Goal: Information Seeking & Learning: Understand process/instructions

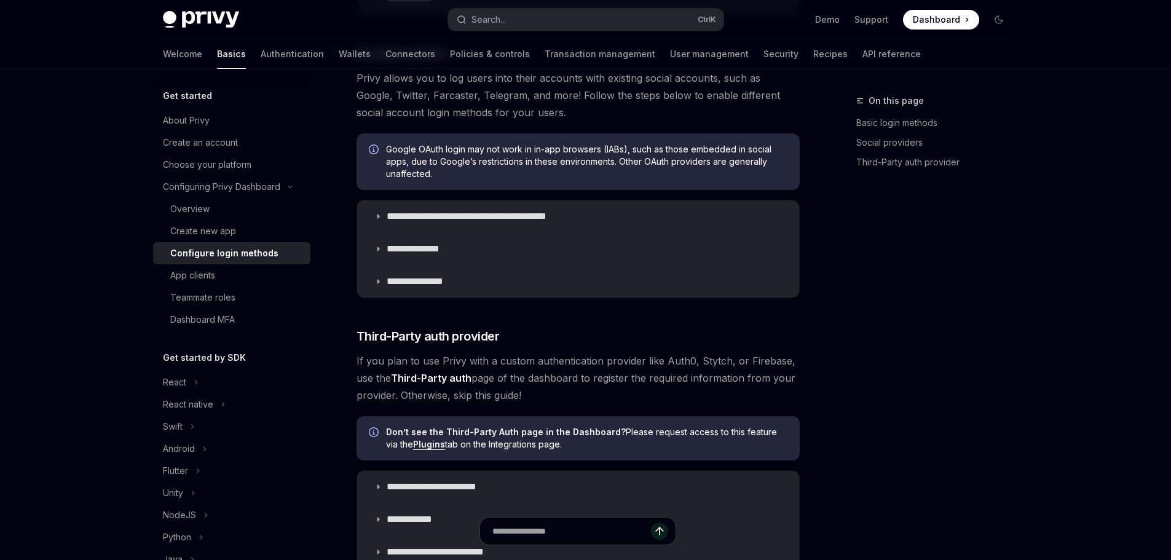
scroll to position [430, 0]
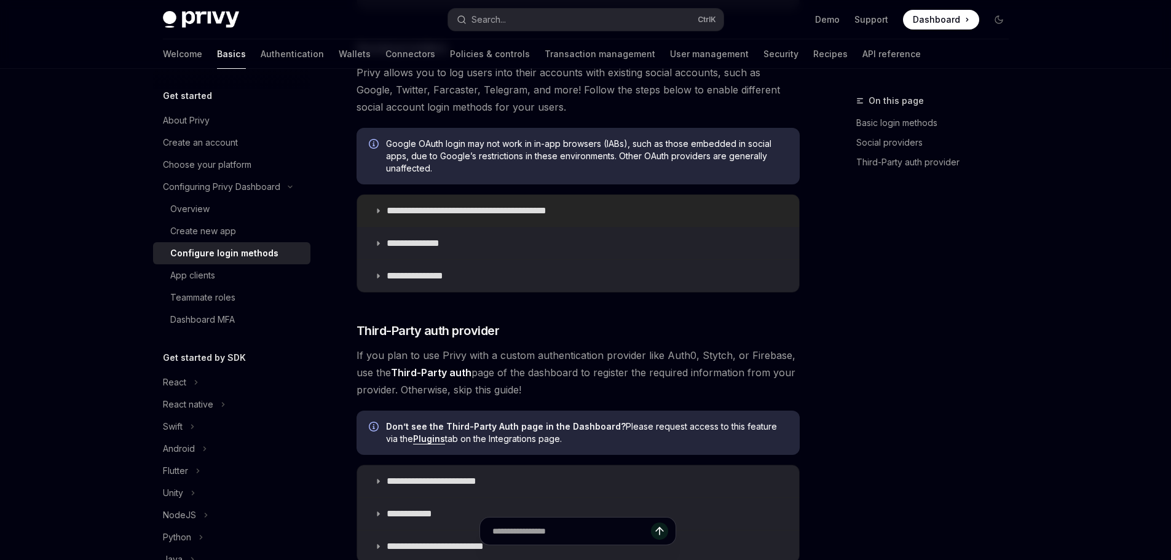
click at [416, 211] on p "**********" at bounding box center [488, 211] width 203 height 12
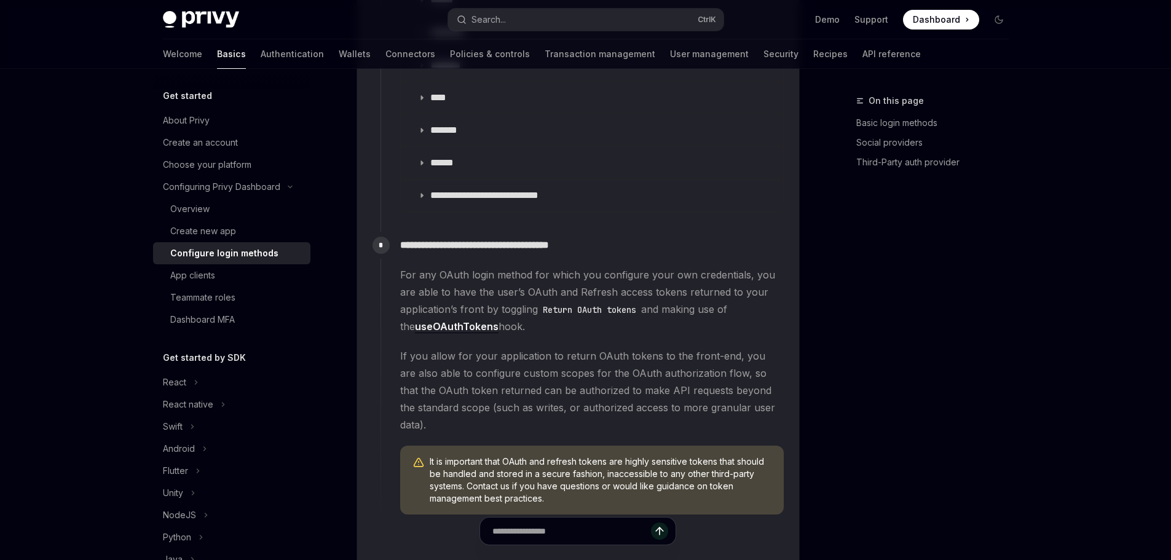
scroll to position [1782, 0]
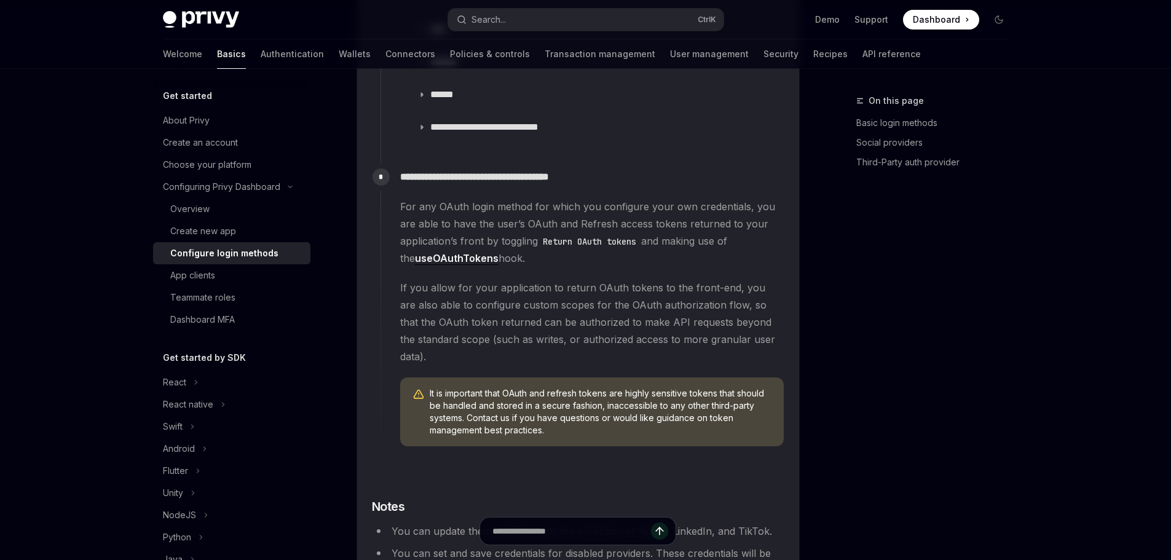
click at [614, 280] on span "If you allow for your application to return OAuth tokens to the front-end, you …" at bounding box center [591, 322] width 383 height 86
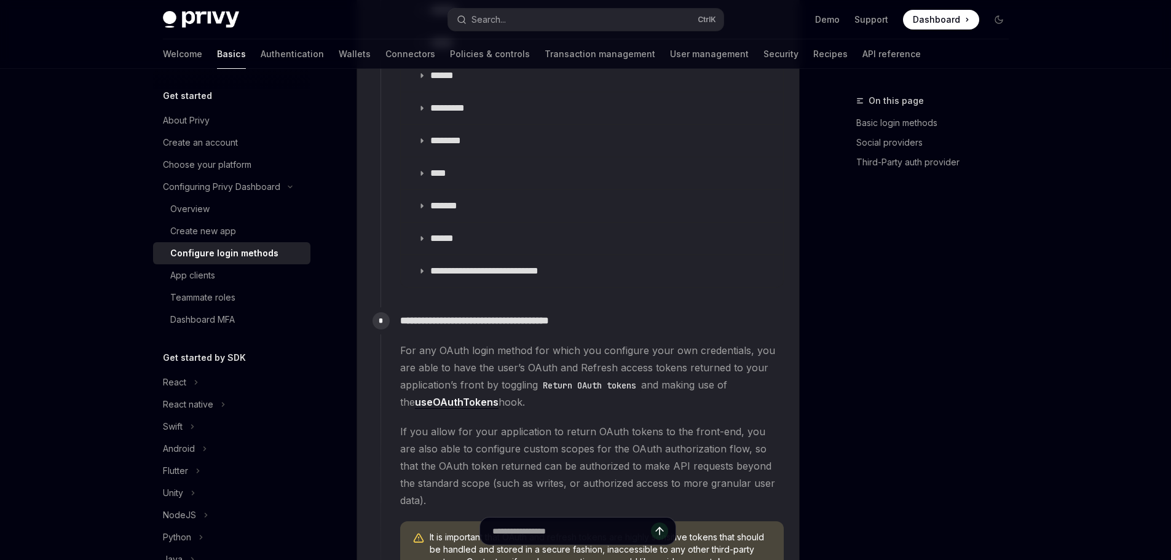
scroll to position [1598, 0]
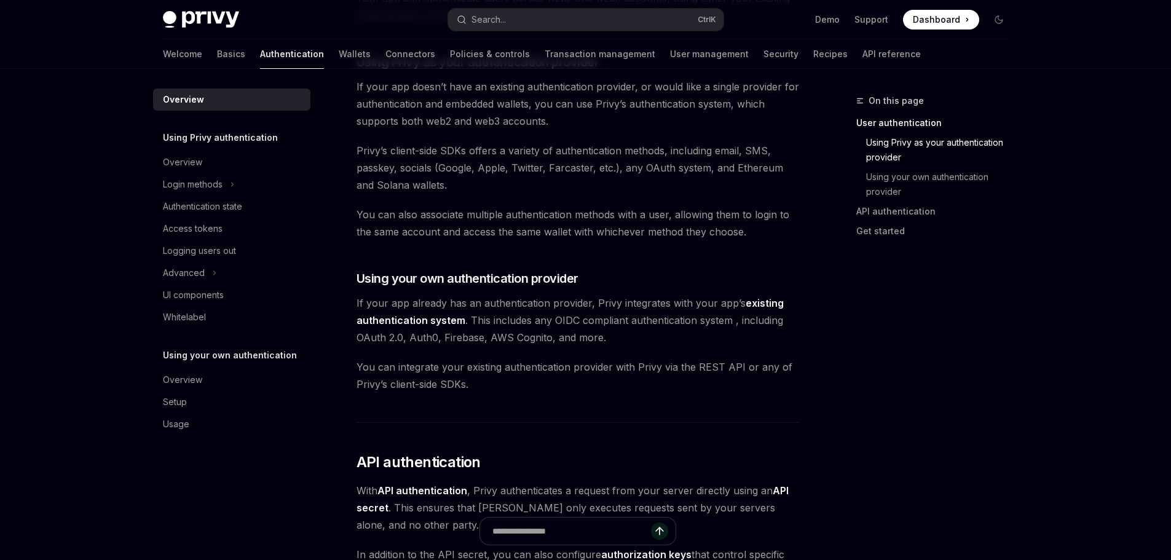
scroll to position [446, 0]
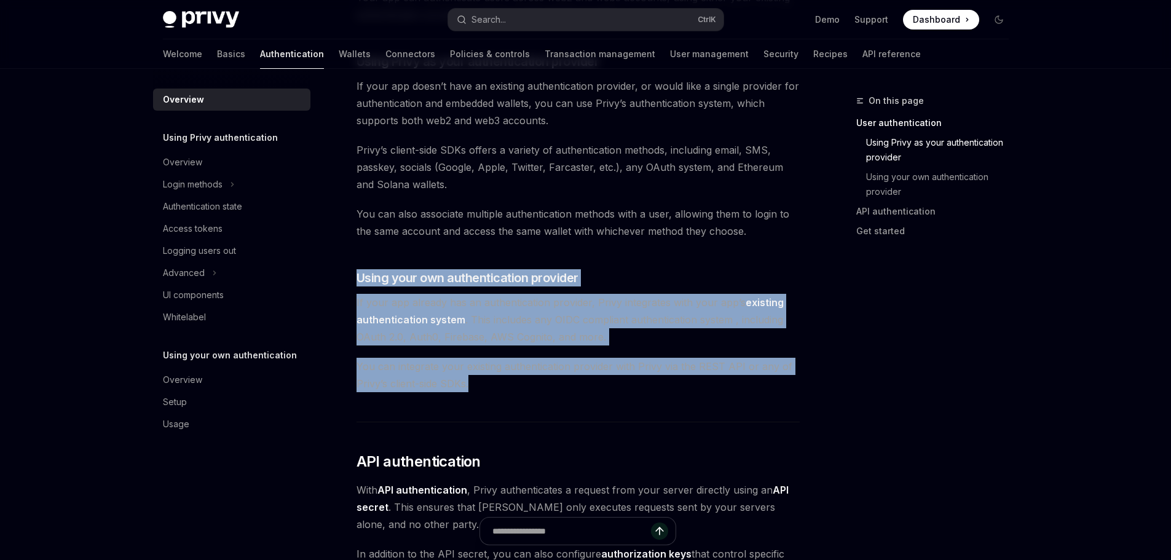
drag, startPoint x: 356, startPoint y: 264, endPoint x: 669, endPoint y: 401, distance: 341.2
click at [669, 401] on div "Privy’s wallet system supports granular controls on who can access wallets and …" at bounding box center [577, 303] width 443 height 1224
copy div "Using your own authentication provider If your app already has an authenticatio…"
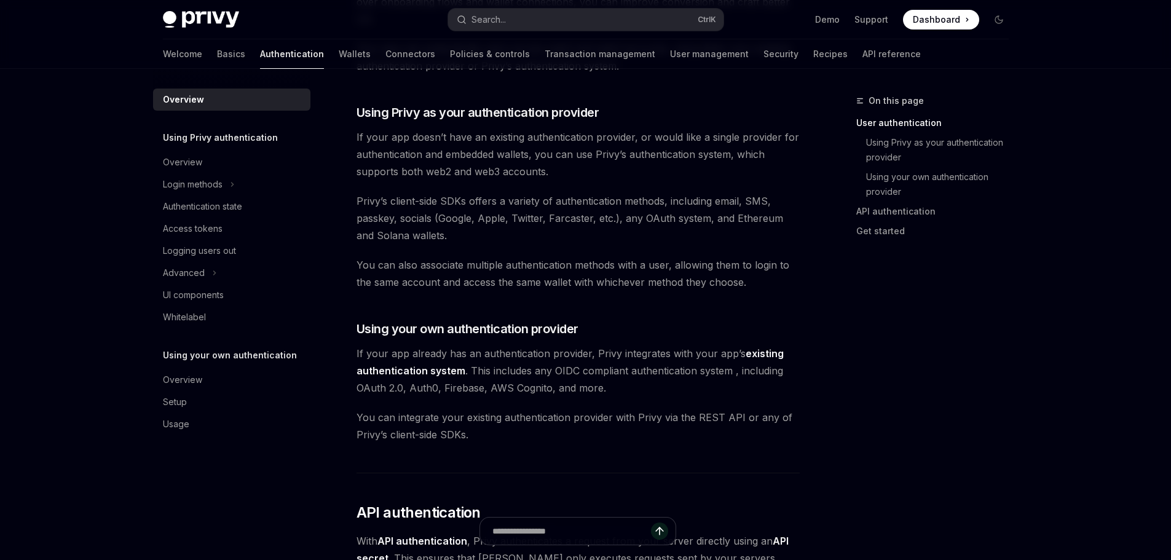
scroll to position [402, 0]
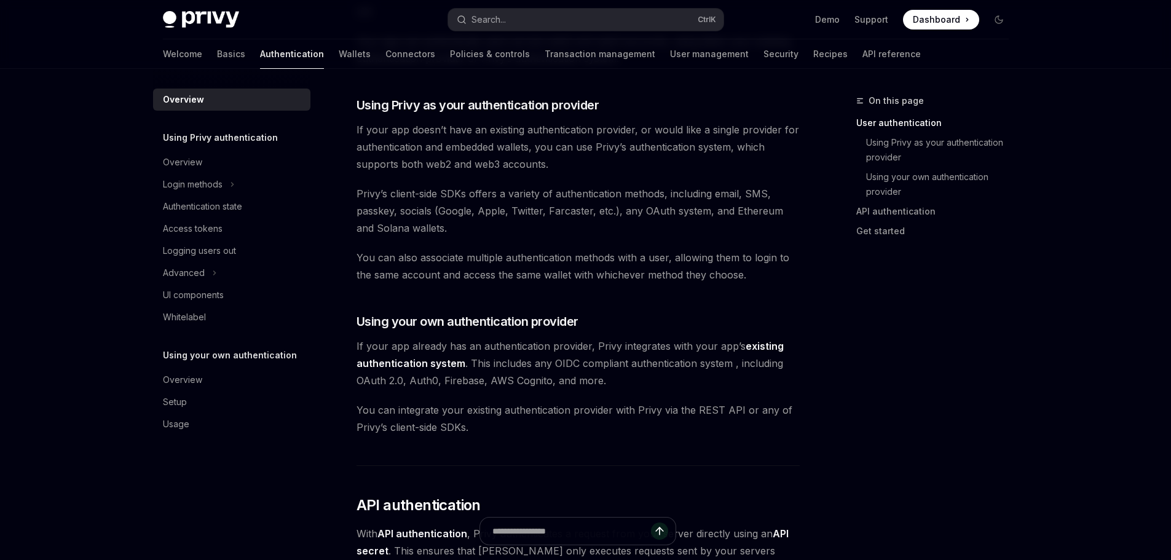
click at [423, 366] on link "existing authentication system" at bounding box center [569, 355] width 427 height 30
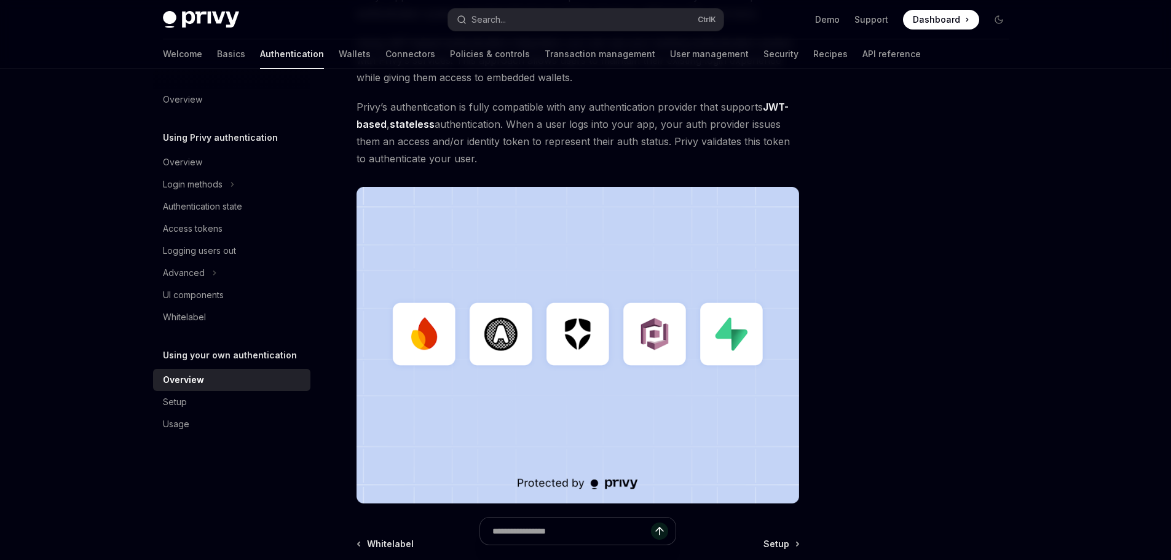
scroll to position [246, 0]
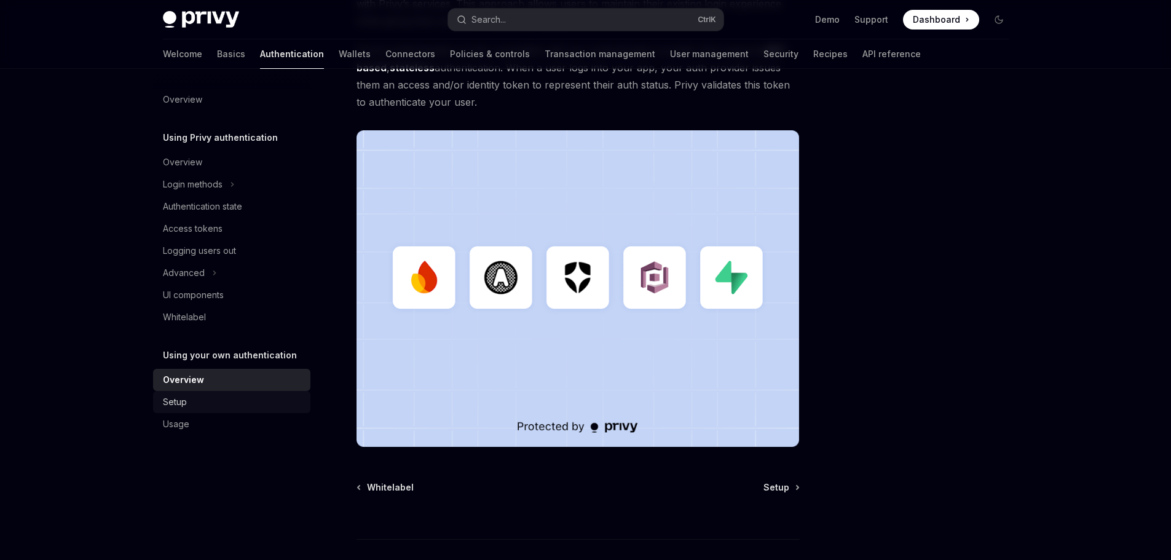
click at [178, 401] on div "Setup" at bounding box center [175, 402] width 24 height 15
type textarea "*"
